Goal: Find specific page/section: Find specific page/section

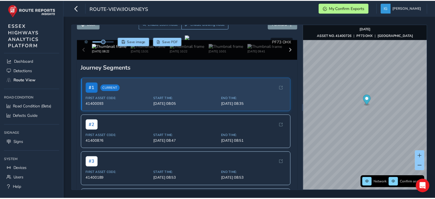
scroll to position [20, 0]
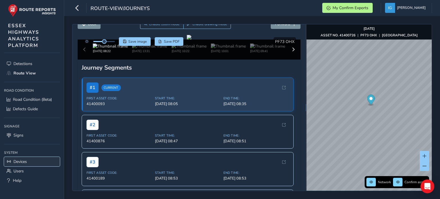
click at [26, 160] on span "Devices" at bounding box center [19, 161] width 13 height 5
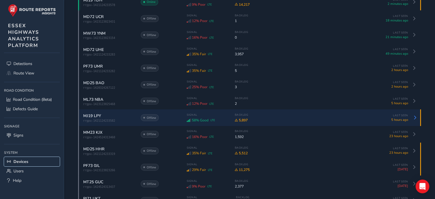
scroll to position [86, 0]
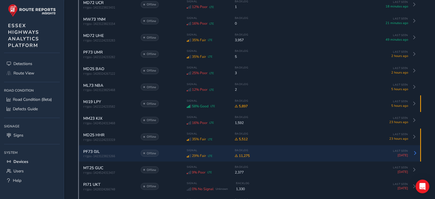
click at [94, 150] on span "PF73 0JL" at bounding box center [91, 151] width 17 height 5
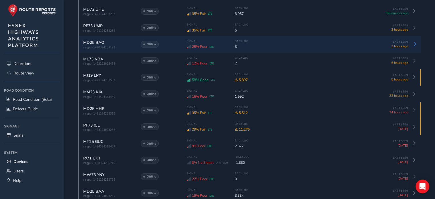
scroll to position [115, 0]
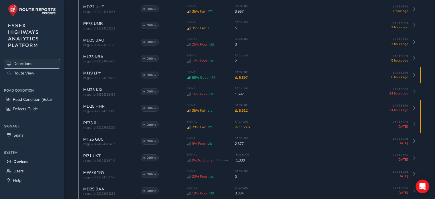
click at [18, 63] on span "Detections" at bounding box center [22, 63] width 19 height 5
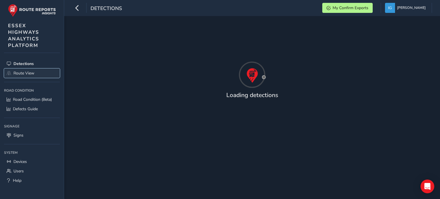
click at [21, 72] on span "Route View" at bounding box center [23, 72] width 21 height 5
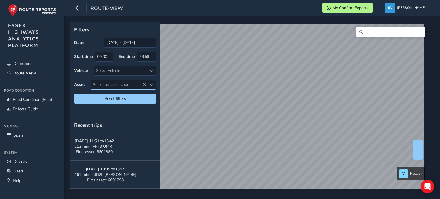
click at [151, 83] on span "Select an asset code" at bounding box center [151, 85] width 4 height 4
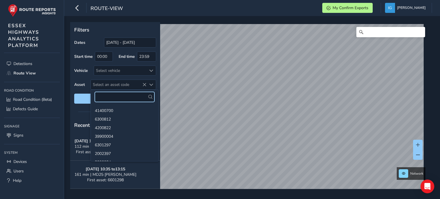
paste input "6600653"
type input "6600653"
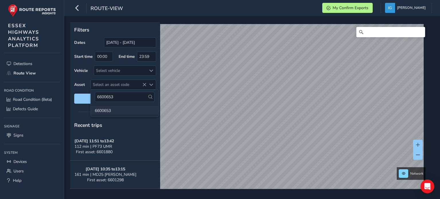
click at [100, 110] on li "6600653" at bounding box center [125, 110] width 68 height 9
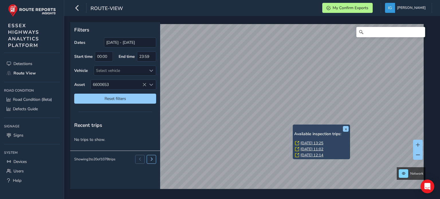
click at [307, 142] on link "[DATE] 13:25" at bounding box center [311, 143] width 23 height 5
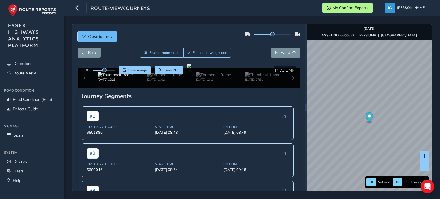
click at [97, 37] on span "Close journey" at bounding box center [100, 36] width 24 height 5
